Goal: Information Seeking & Learning: Compare options

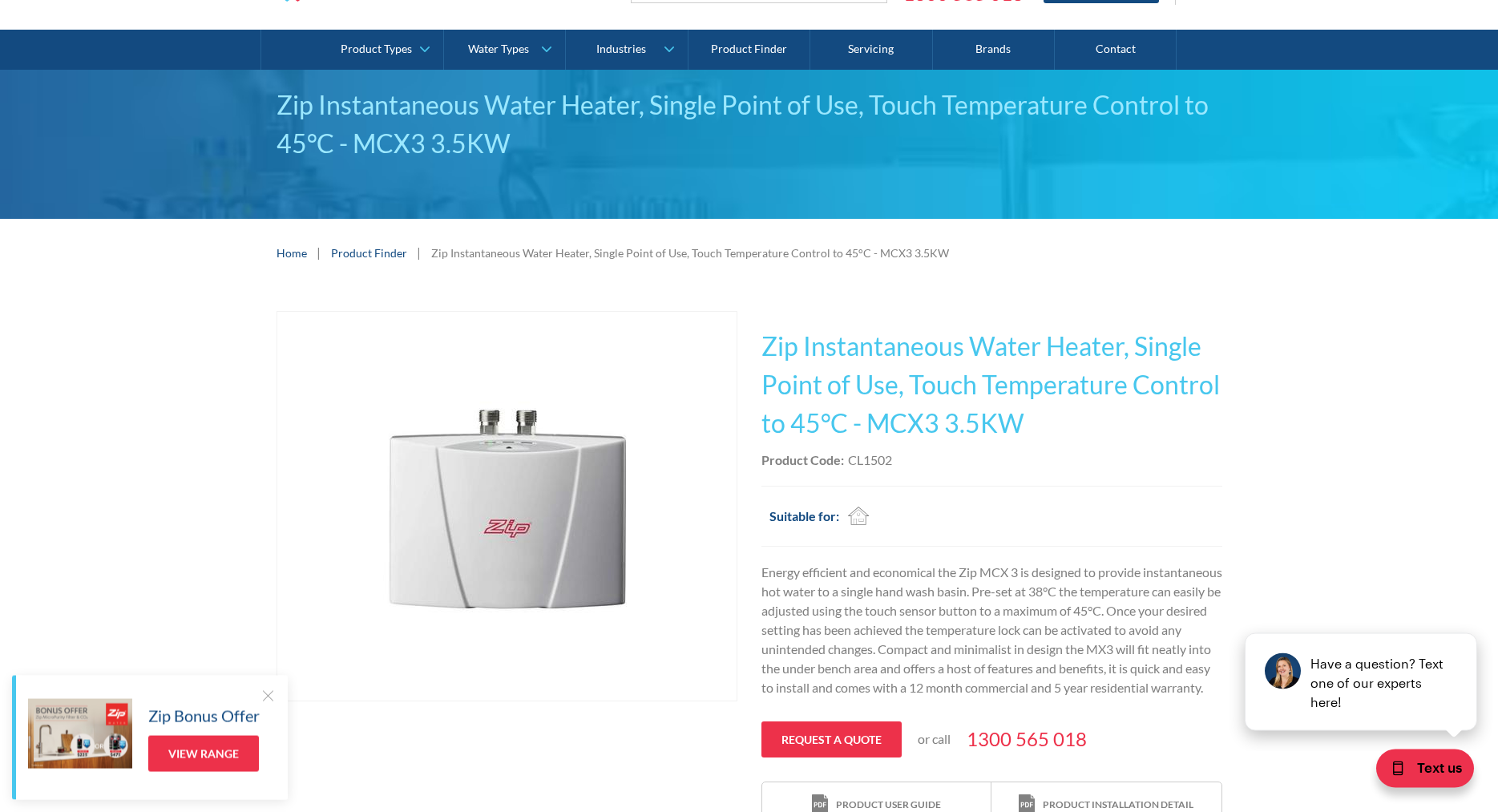
scroll to position [90, 0]
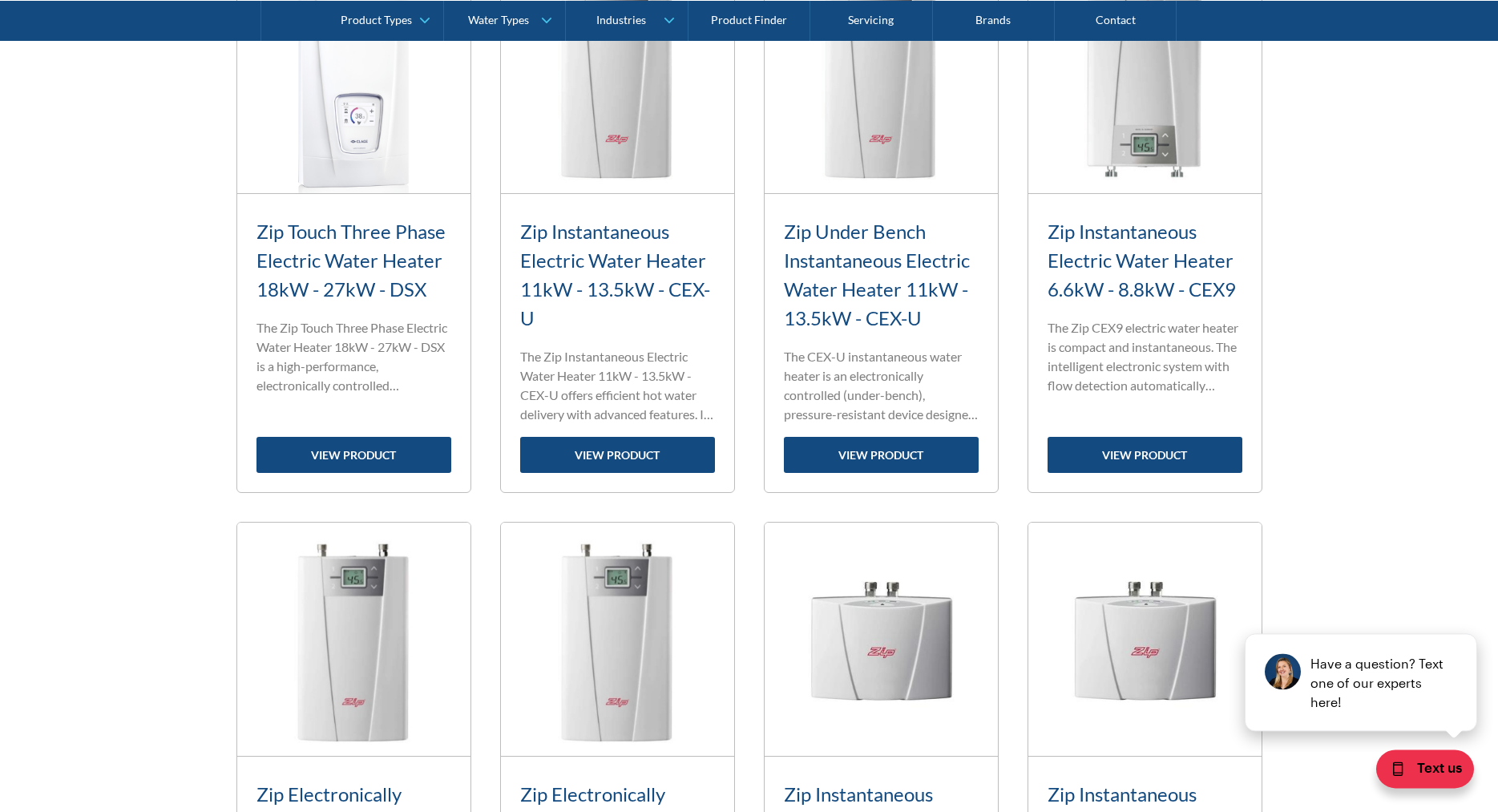
scroll to position [1307, 0]
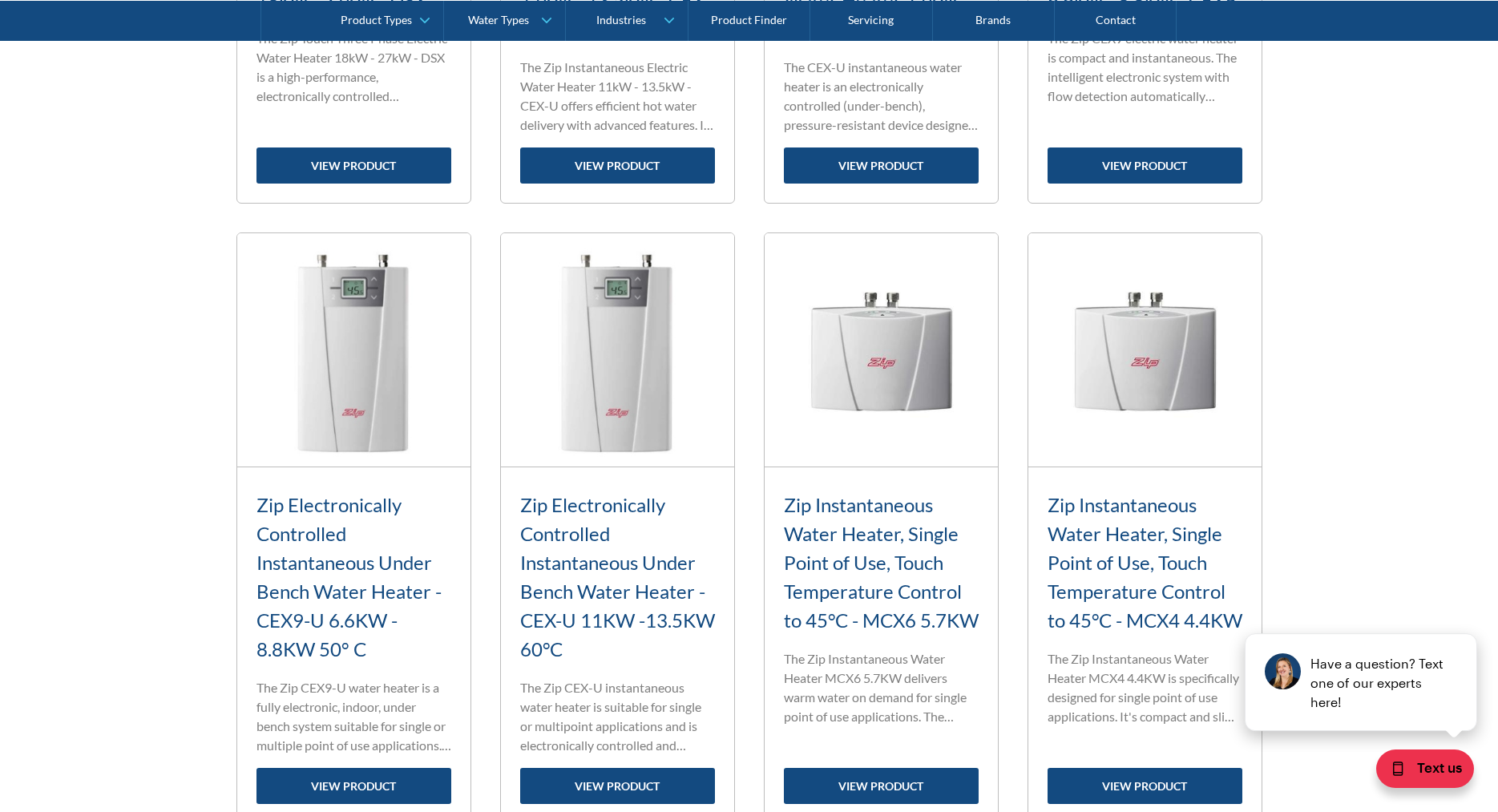
scroll to position [1798, 0]
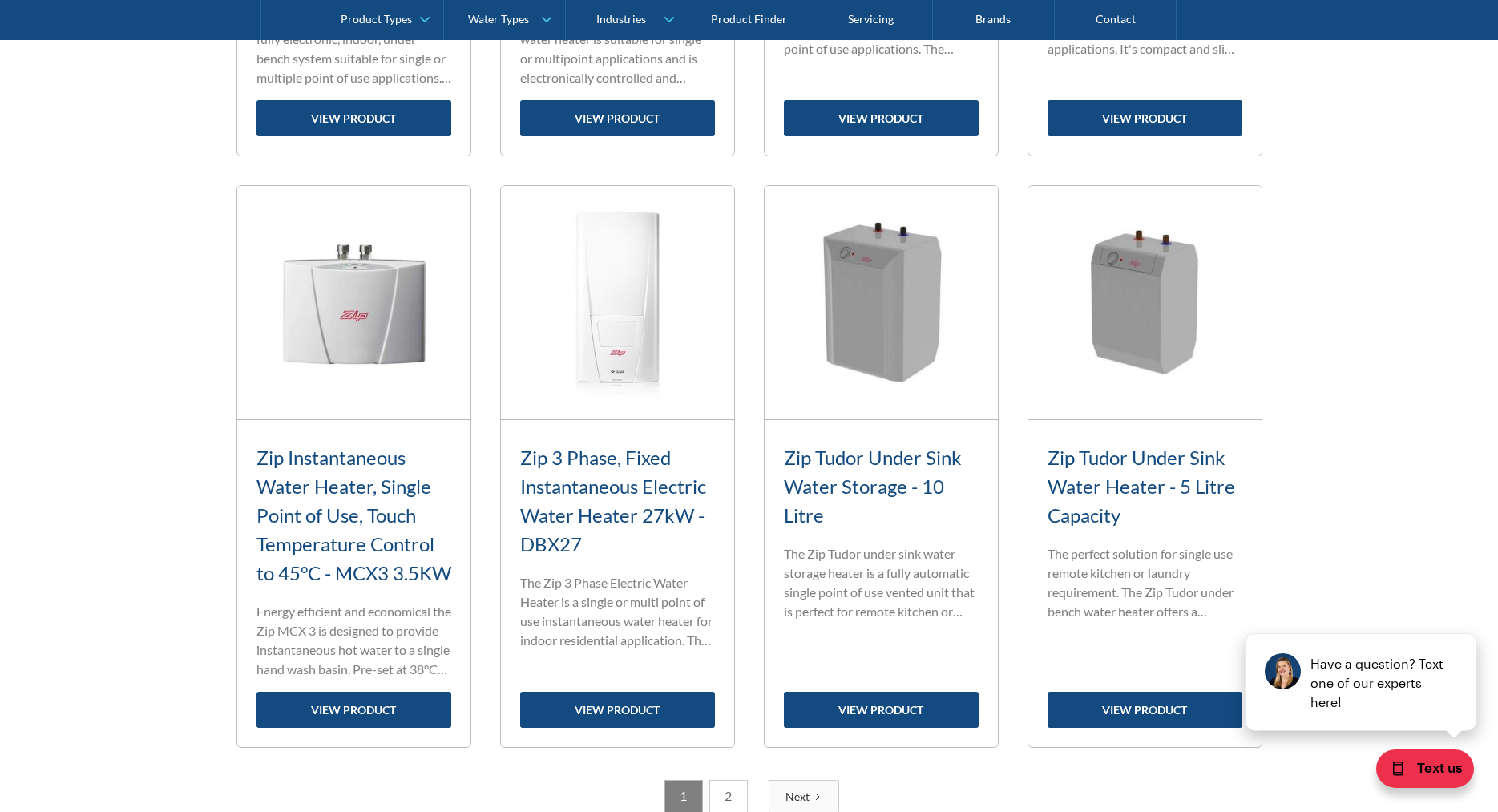
scroll to position [2288, 0]
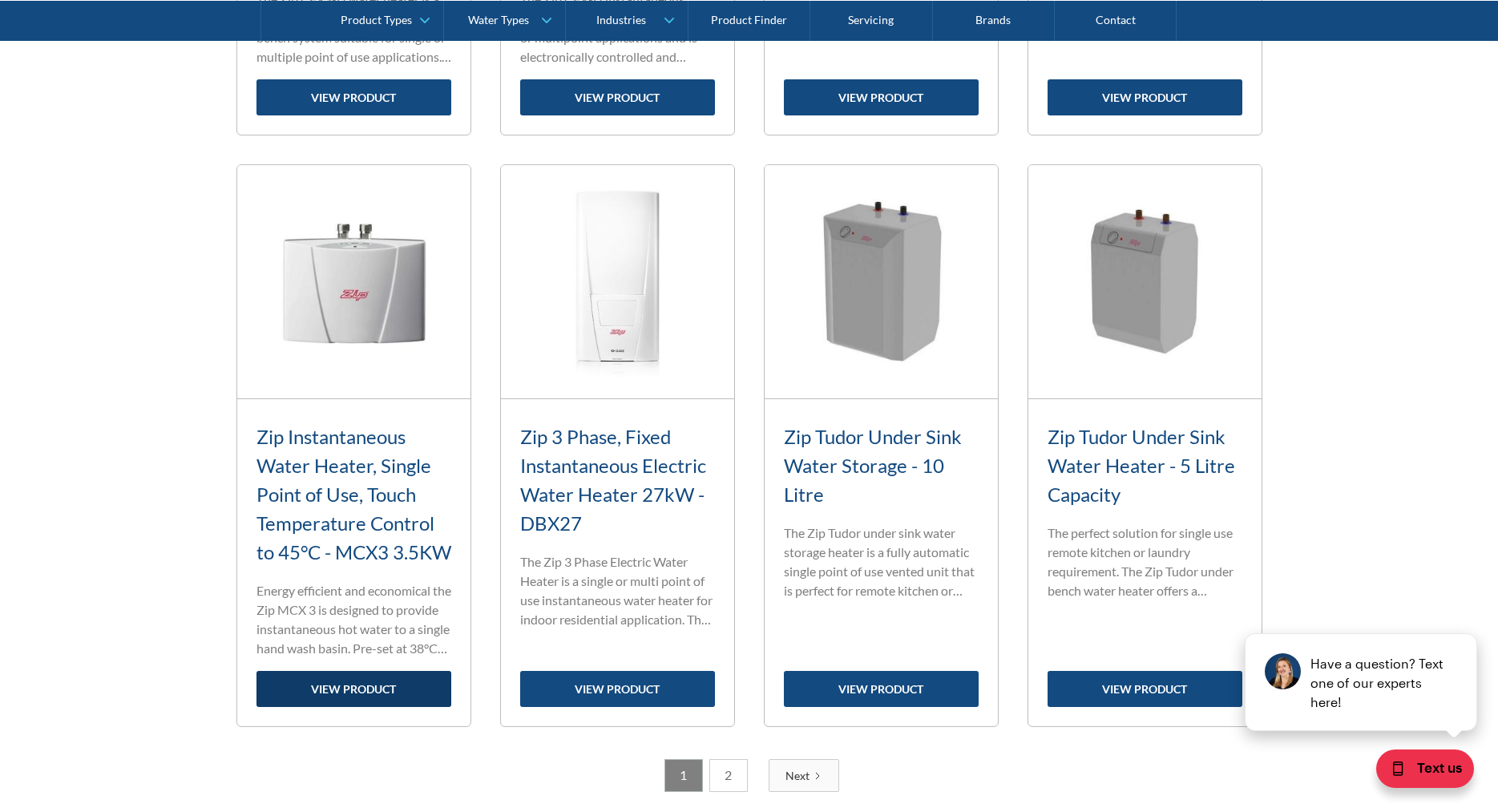
click at [352, 706] on link "view product" at bounding box center [353, 689] width 194 height 37
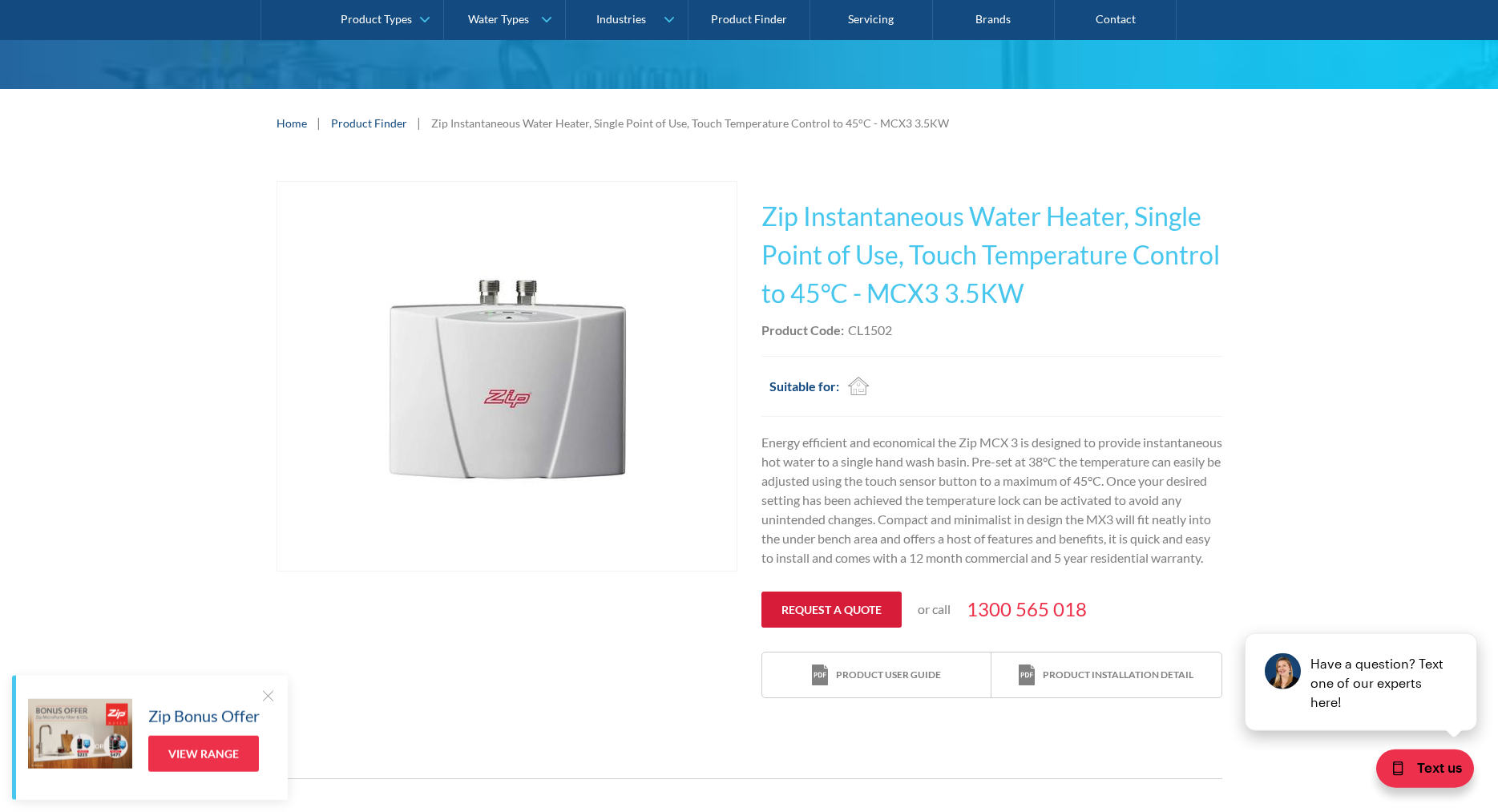
scroll to position [82, 0]
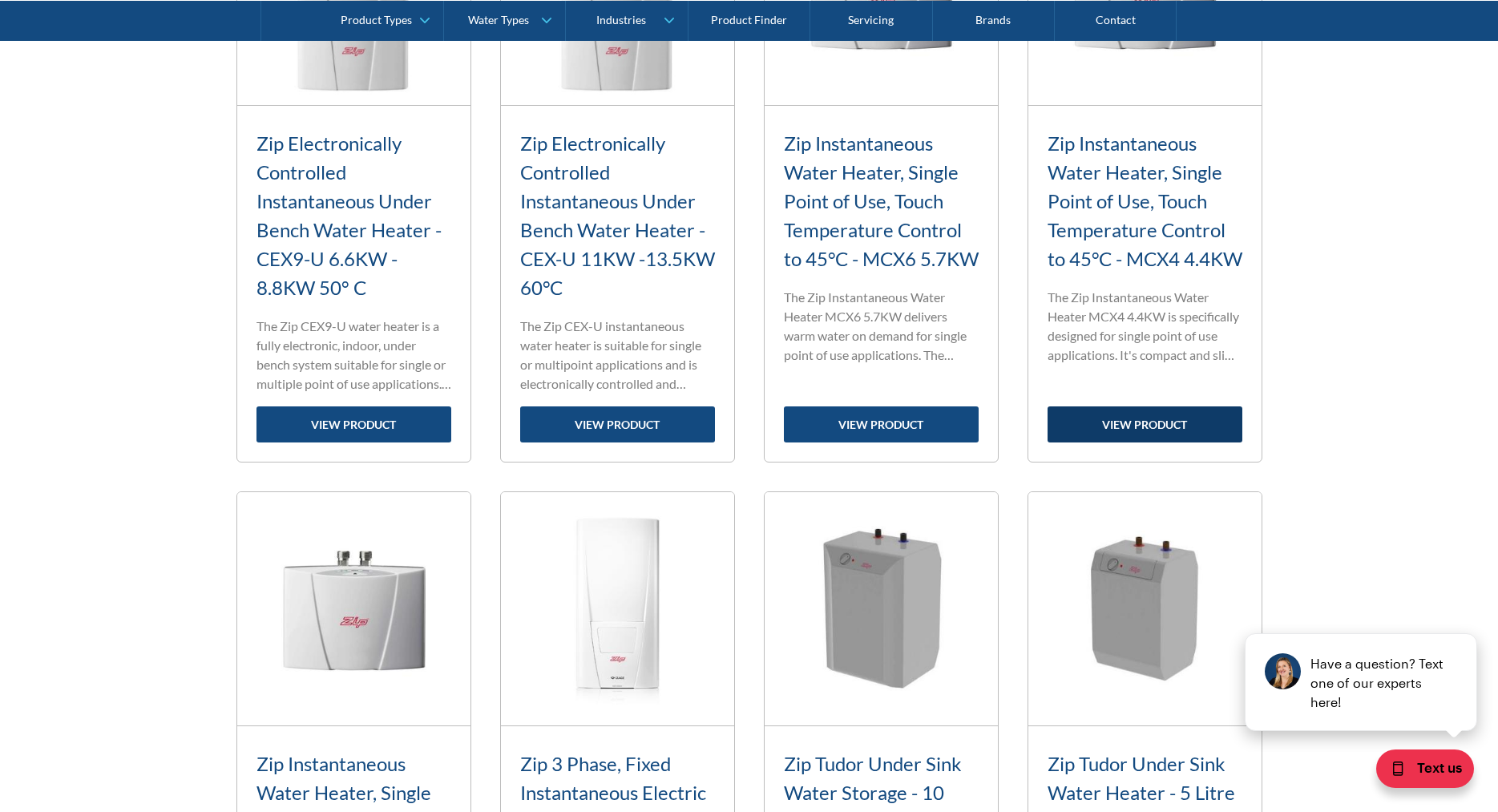
click at [1159, 426] on link "view product" at bounding box center [1144, 424] width 194 height 37
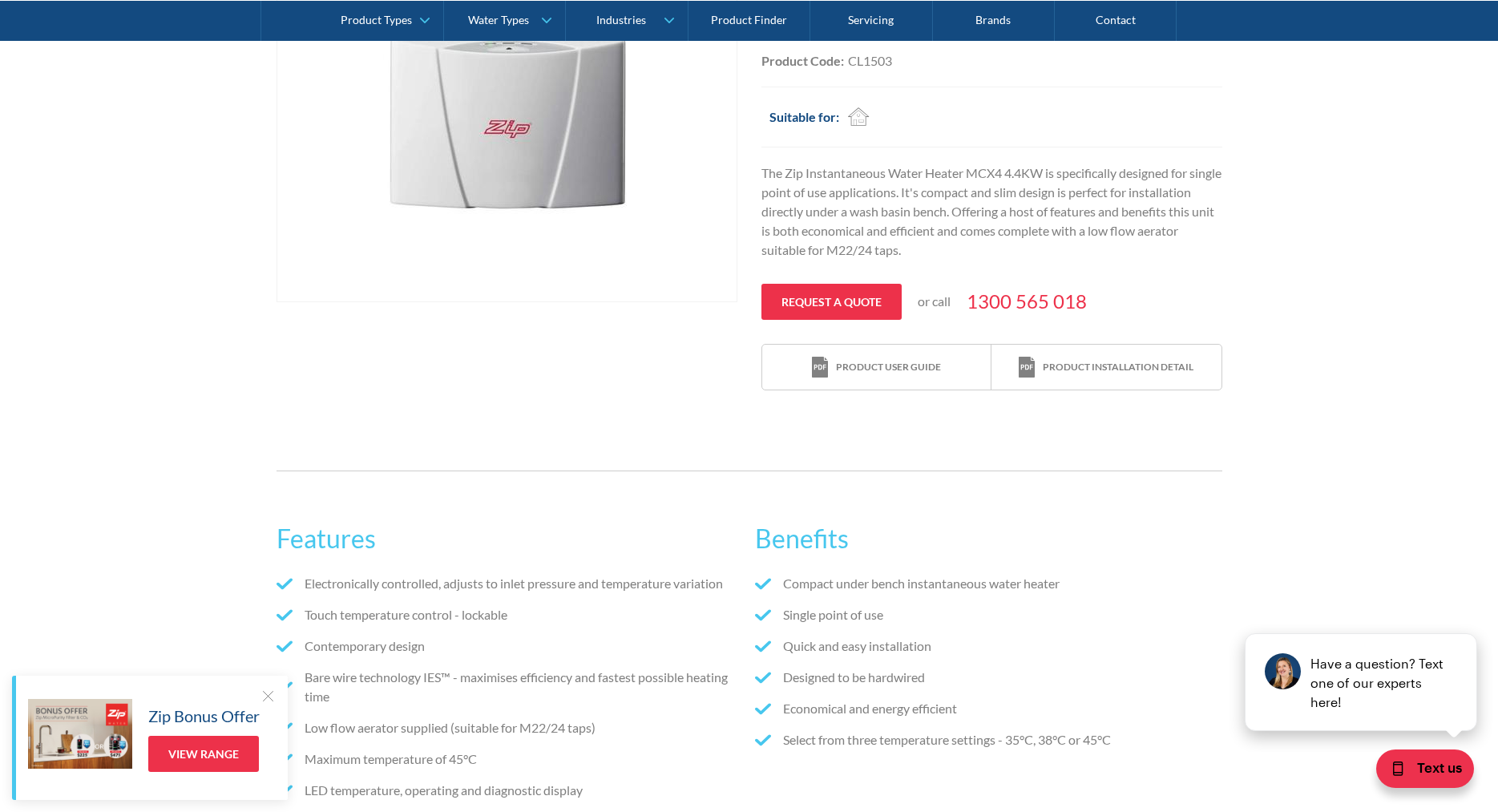
scroll to position [82, 0]
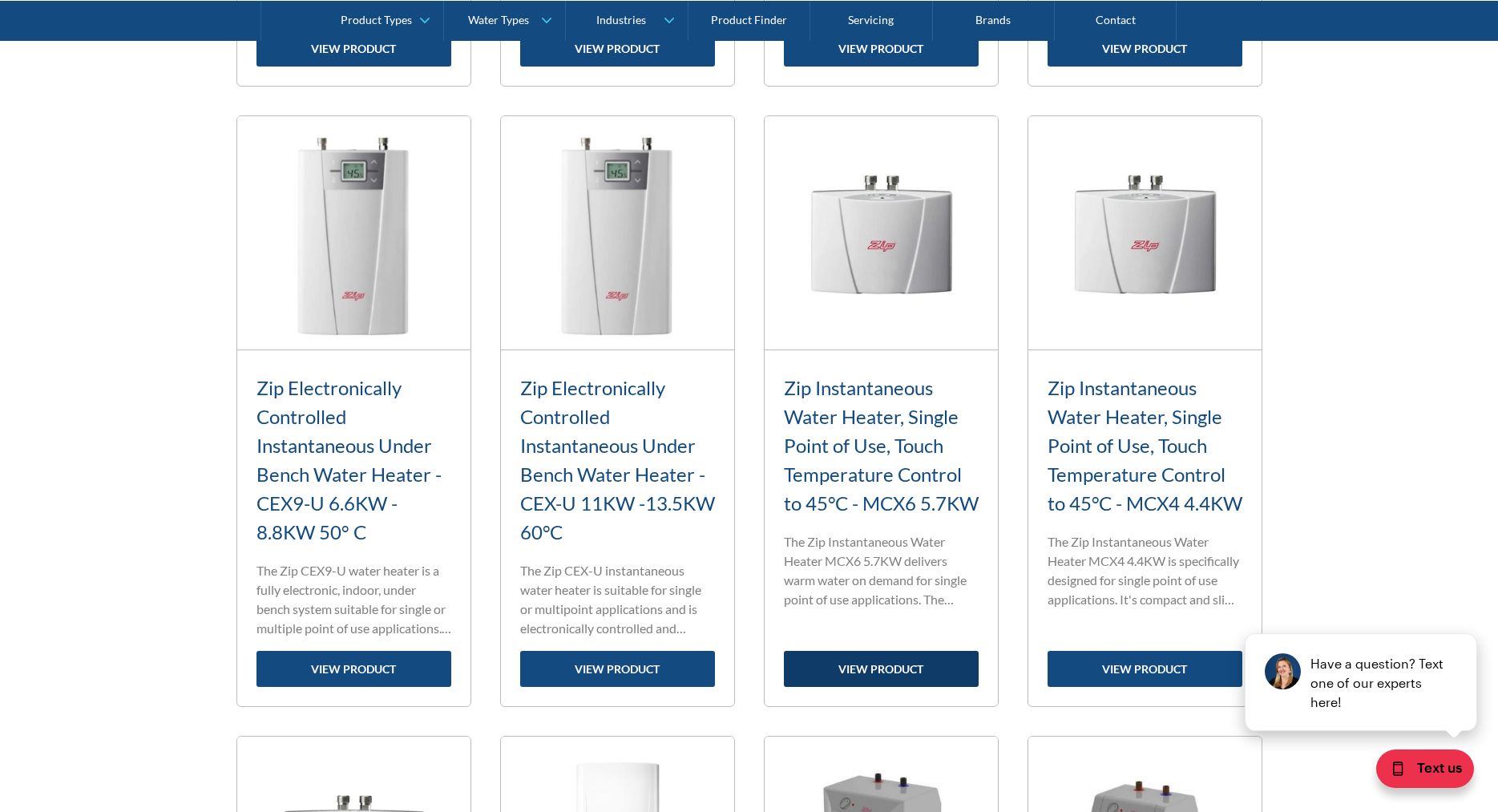
scroll to position [1716, 0]
click at [860, 680] on link "view product" at bounding box center [880, 669] width 194 height 37
